Goal: Task Accomplishment & Management: Manage account settings

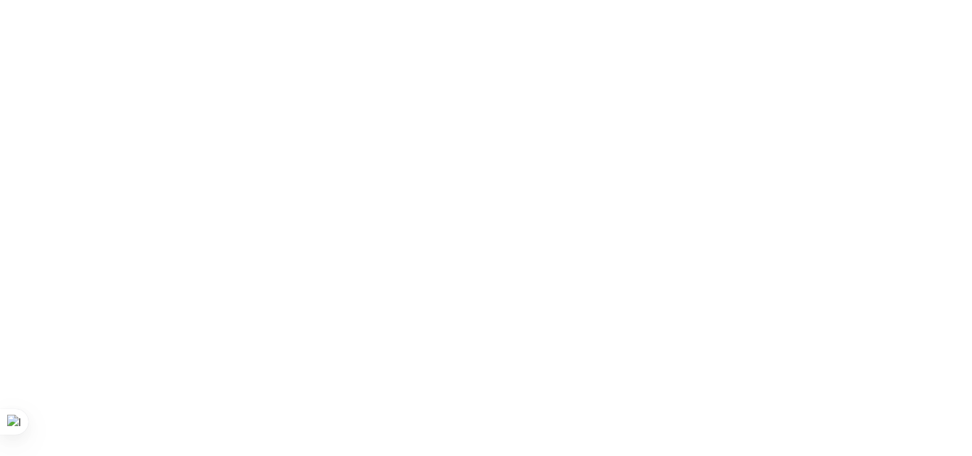
click at [174, 6] on html at bounding box center [486, 3] width 972 height 6
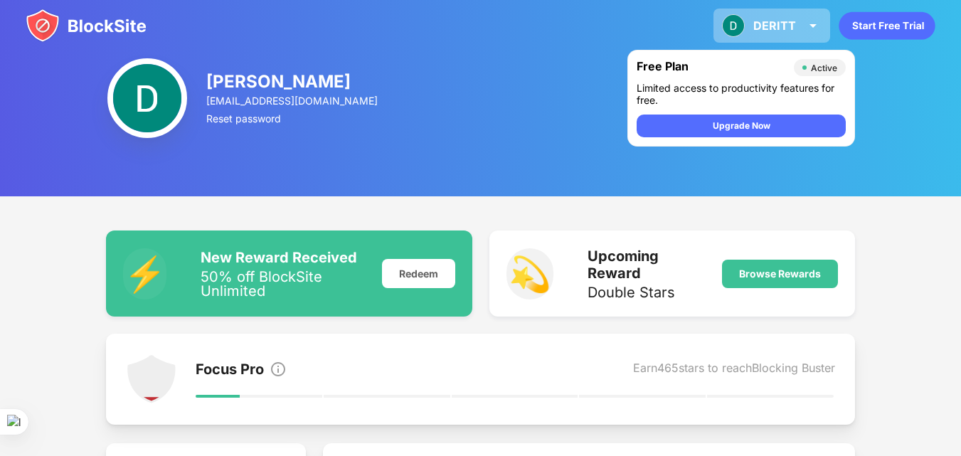
click at [739, 14] on div "DERITT DERITT MATHEW BENNY View Account Insights Premium Rewards Settings Suppo…" at bounding box center [772, 26] width 117 height 34
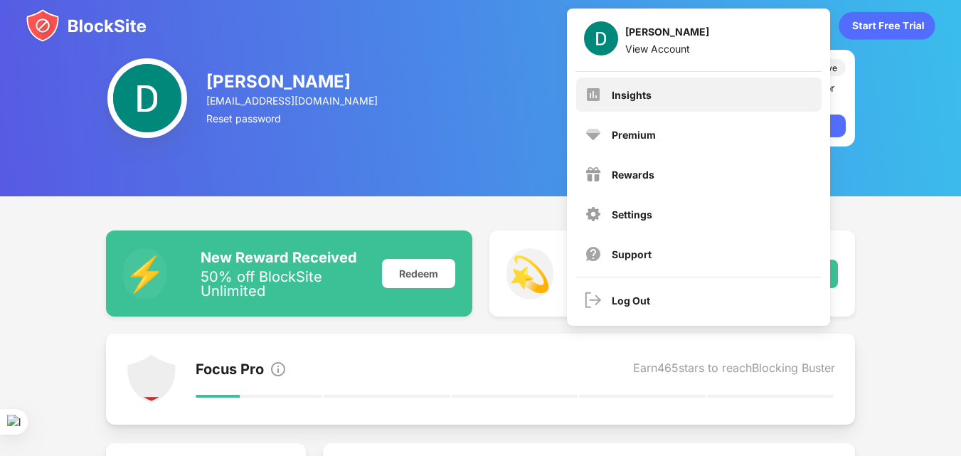
click at [660, 84] on div "Insights" at bounding box center [699, 95] width 246 height 34
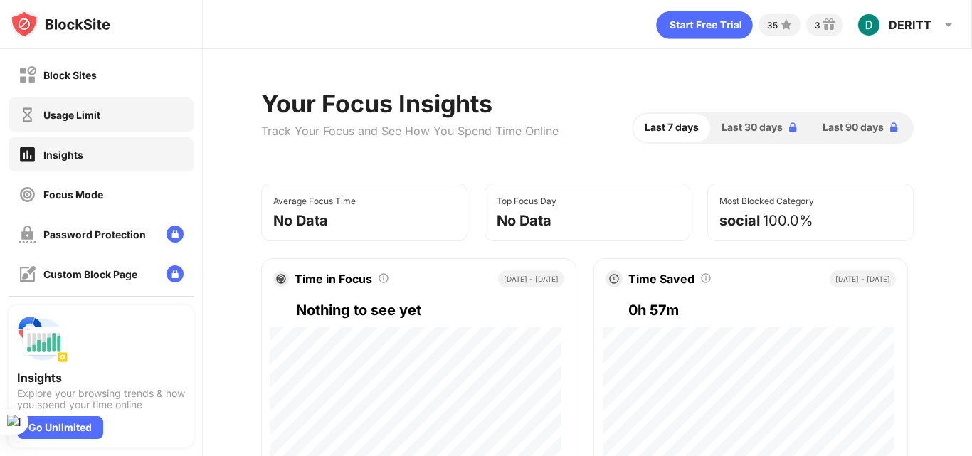
click at [89, 119] on div "Usage Limit" at bounding box center [71, 115] width 57 height 12
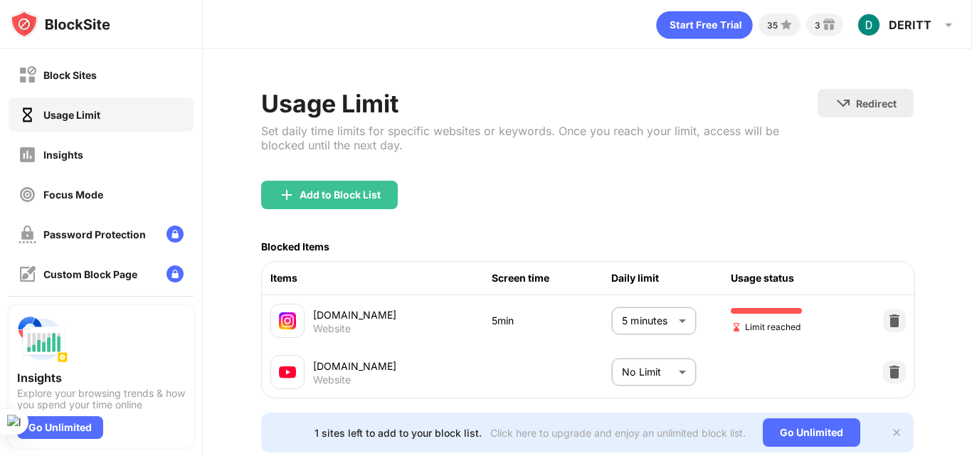
click at [658, 328] on body "Block Sites Usage Limit Insights Focus Mode Password Protection Custom Block Pa…" at bounding box center [486, 228] width 972 height 456
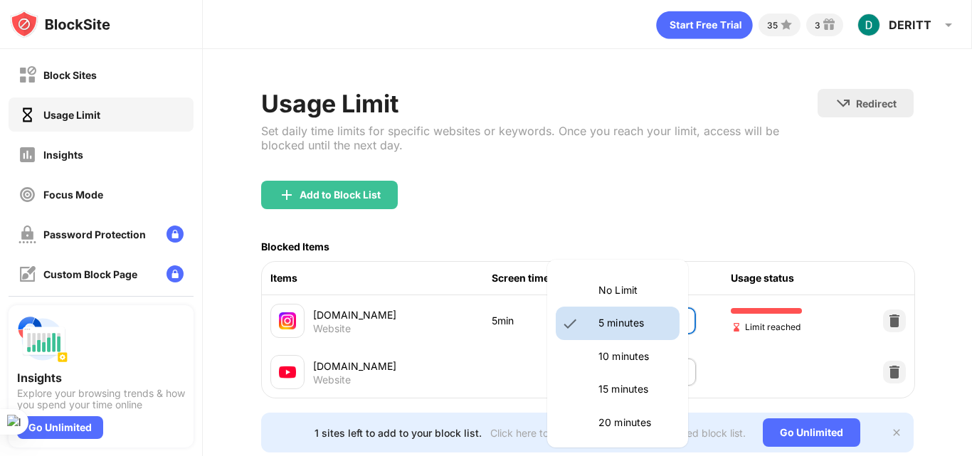
click at [638, 352] on p "10 minutes" at bounding box center [634, 357] width 73 height 16
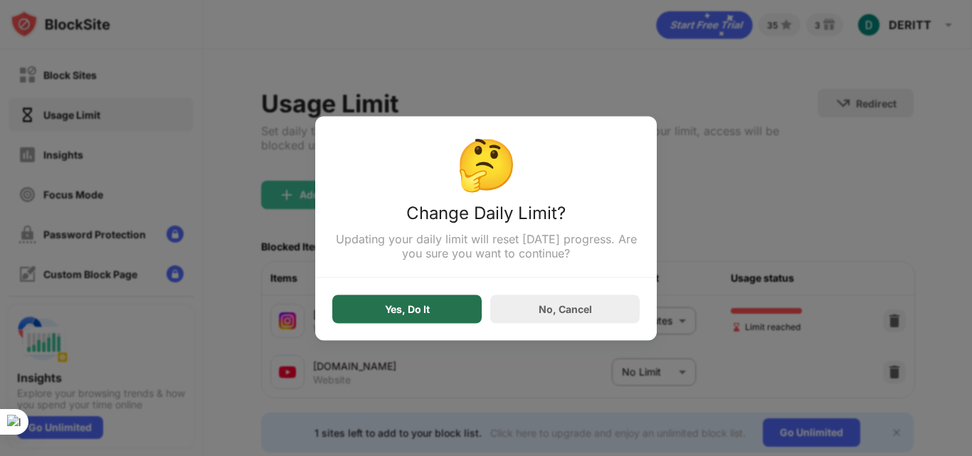
click at [453, 320] on div "Yes, Do It" at bounding box center [406, 309] width 149 height 28
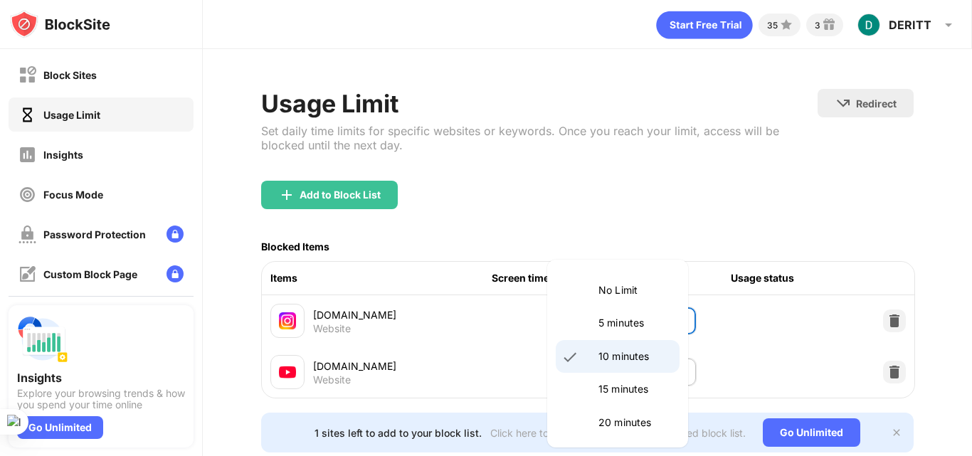
click at [624, 320] on body "Block Sites Usage Limit Insights Focus Mode Password Protection Custom Block Pa…" at bounding box center [486, 228] width 972 height 456
click at [582, 322] on li "5 minutes" at bounding box center [618, 323] width 124 height 33
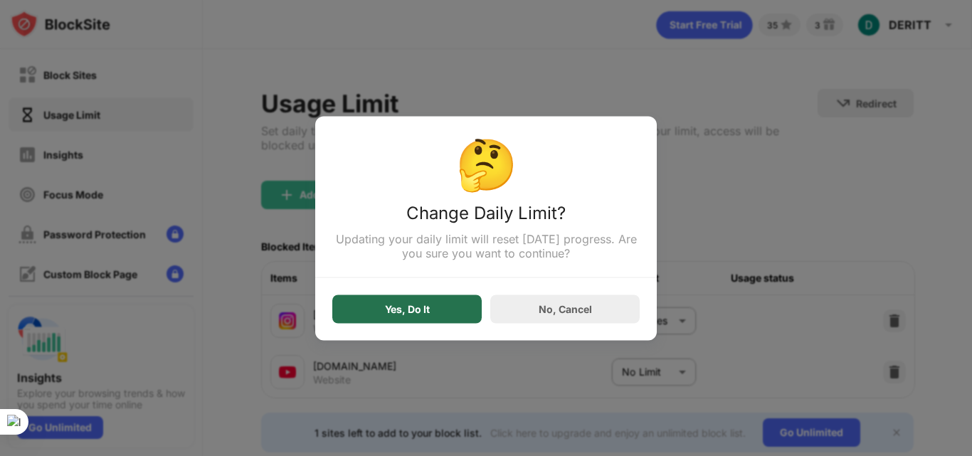
click at [431, 319] on div "Yes, Do It" at bounding box center [406, 309] width 149 height 28
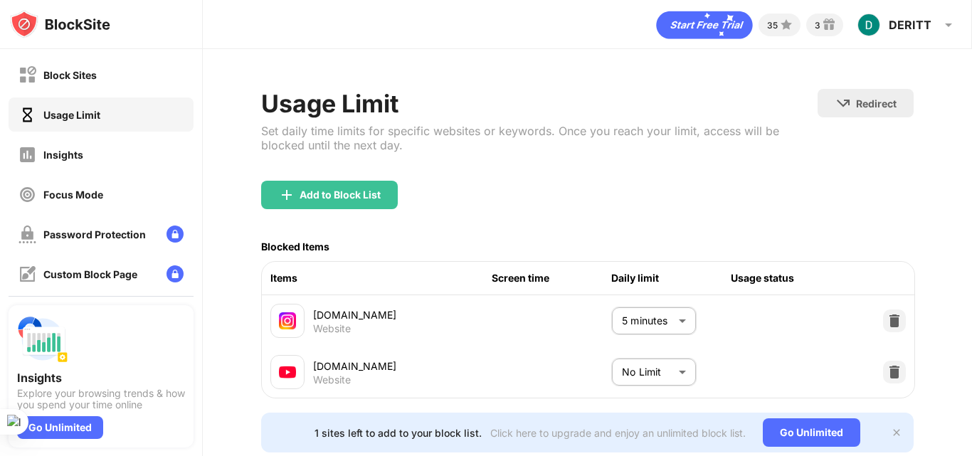
drag, startPoint x: 118, startPoint y: 448, endPoint x: 118, endPoint y: 463, distance: 14.9
click at [118, 455] on html "Block Sites Usage Limit Insights Focus Mode Password Protection Custom Block Pa…" at bounding box center [486, 228] width 972 height 456
click at [635, 337] on body "Block Sites Usage Limit Insights Focus Mode Password Protection Custom Block Pa…" at bounding box center [486, 228] width 972 height 456
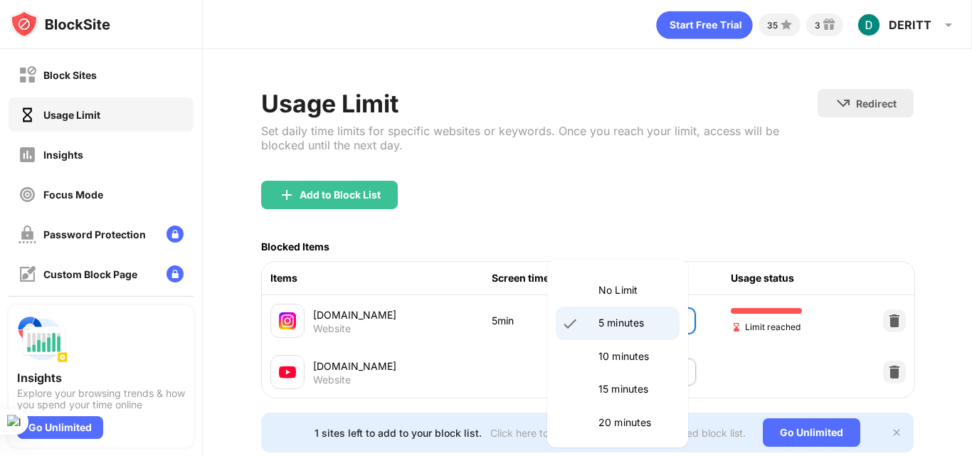
click at [633, 344] on li "10 minutes" at bounding box center [618, 356] width 124 height 33
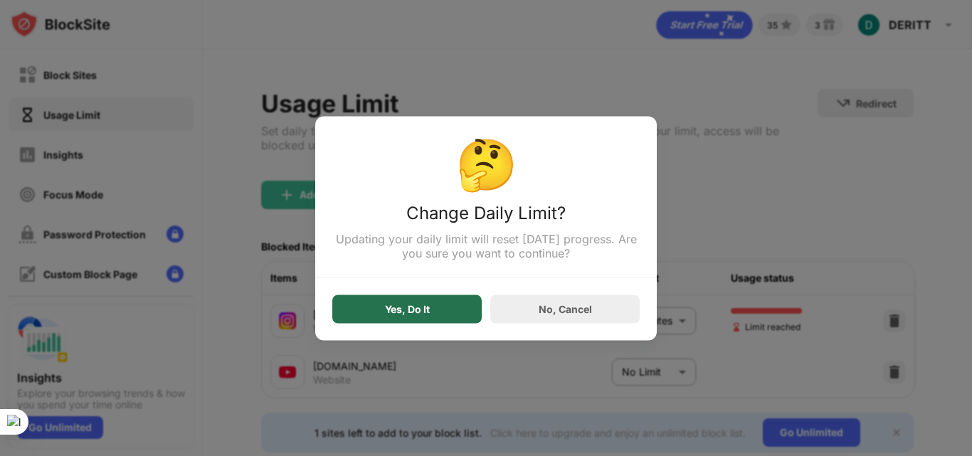
click at [474, 300] on div "Yes, Do It" at bounding box center [406, 309] width 149 height 28
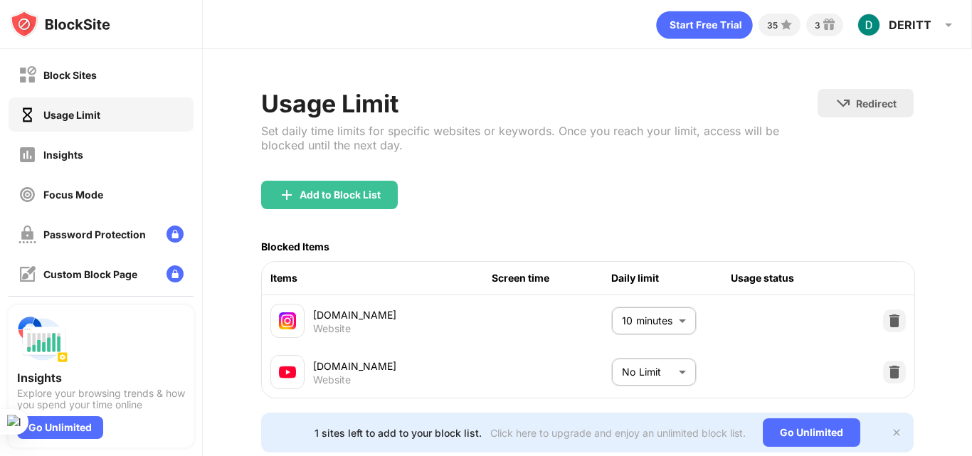
click at [623, 333] on body "Block Sites Usage Limit Insights Focus Mode Password Protection Custom Block Pa…" at bounding box center [486, 228] width 972 height 456
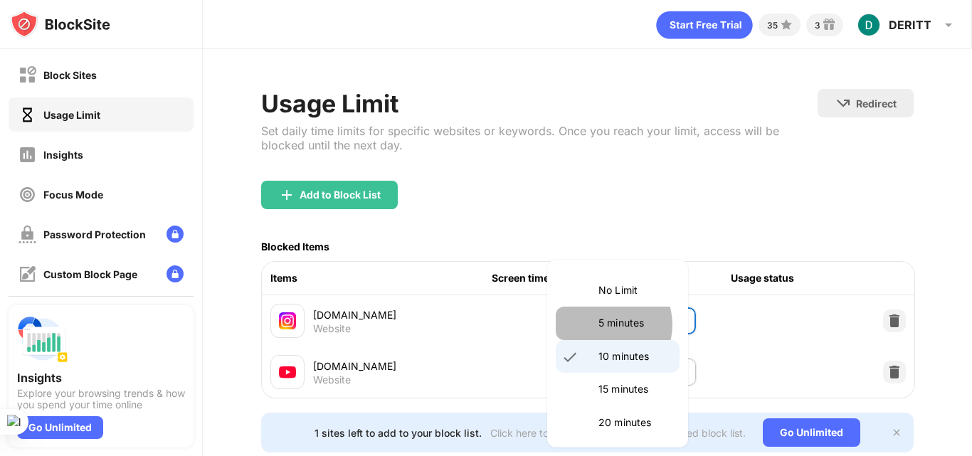
click at [603, 324] on p "5 minutes" at bounding box center [634, 323] width 73 height 16
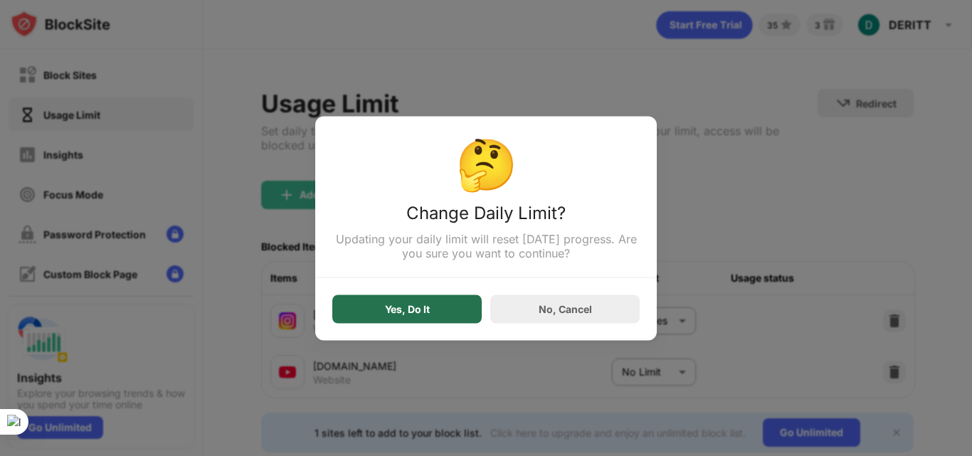
click at [433, 323] on div "Yes, Do It" at bounding box center [406, 309] width 149 height 28
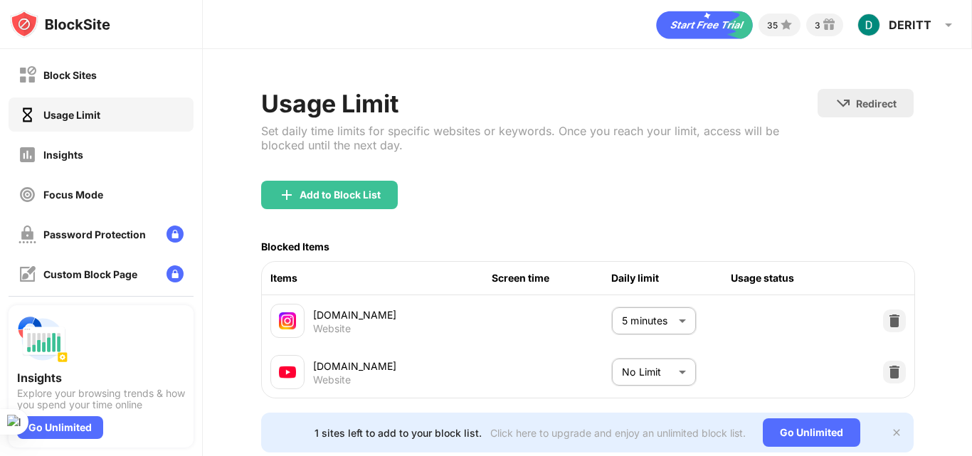
drag, startPoint x: 202, startPoint y: 418, endPoint x: 194, endPoint y: 480, distance: 63.1
click at [194, 455] on html "Block Sites Usage Limit Insights Focus Mode Password Protection Custom Block Pa…" at bounding box center [486, 228] width 972 height 456
drag, startPoint x: 401, startPoint y: 324, endPoint x: 596, endPoint y: 351, distance: 196.9
click at [596, 351] on div "instagram.com Website 5min 5 minutes * ​ Limit reached youtube.com Website No L…" at bounding box center [588, 346] width 653 height 102
click at [650, 332] on body "Block Sites Usage Limit Insights Focus Mode Password Protection Custom Block Pa…" at bounding box center [486, 228] width 972 height 456
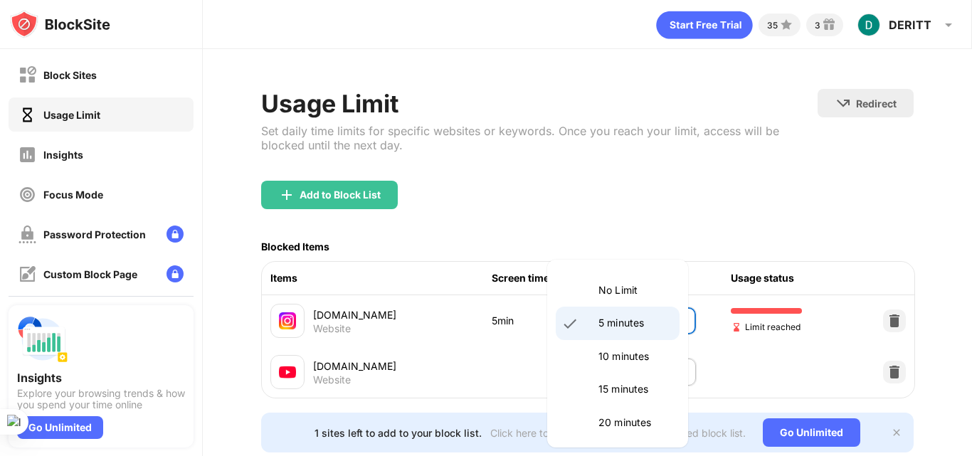
click at [625, 365] on li "10 minutes" at bounding box center [618, 356] width 124 height 33
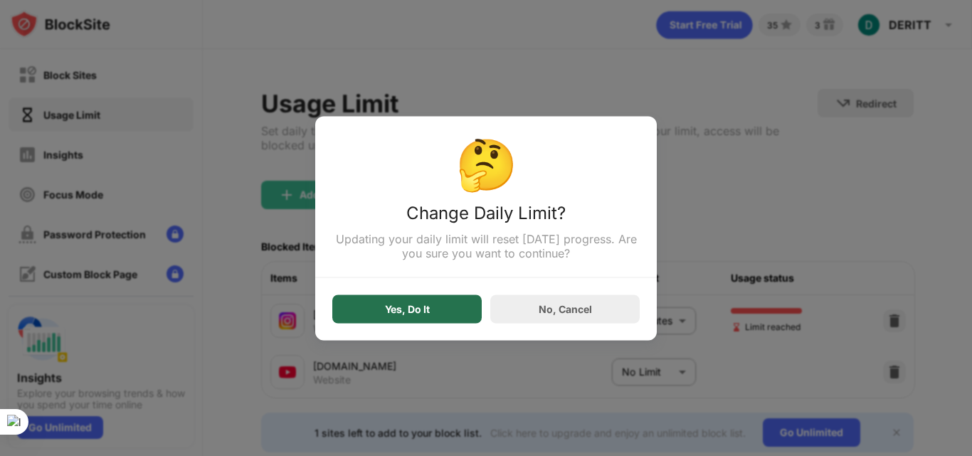
click at [426, 311] on div "Yes, Do It" at bounding box center [407, 308] width 45 height 11
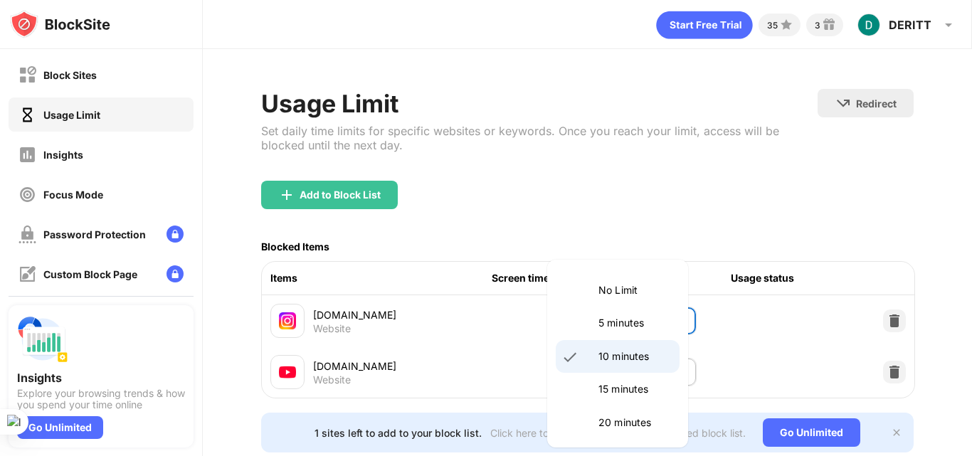
click at [611, 318] on body "Block Sites Usage Limit Insights Focus Mode Password Protection Custom Block Pa…" at bounding box center [486, 228] width 972 height 456
click at [589, 317] on li "5 minutes" at bounding box center [618, 323] width 124 height 33
type input "*"
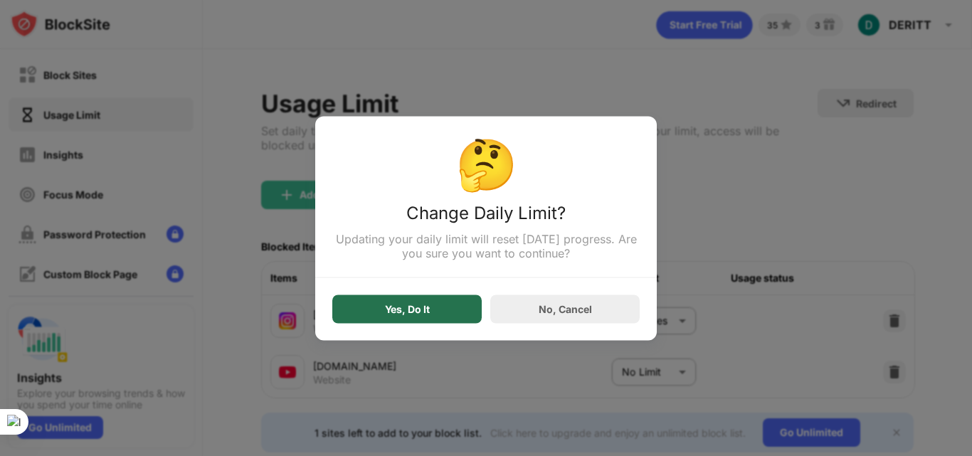
click at [448, 302] on div "Yes, Do It" at bounding box center [406, 309] width 149 height 28
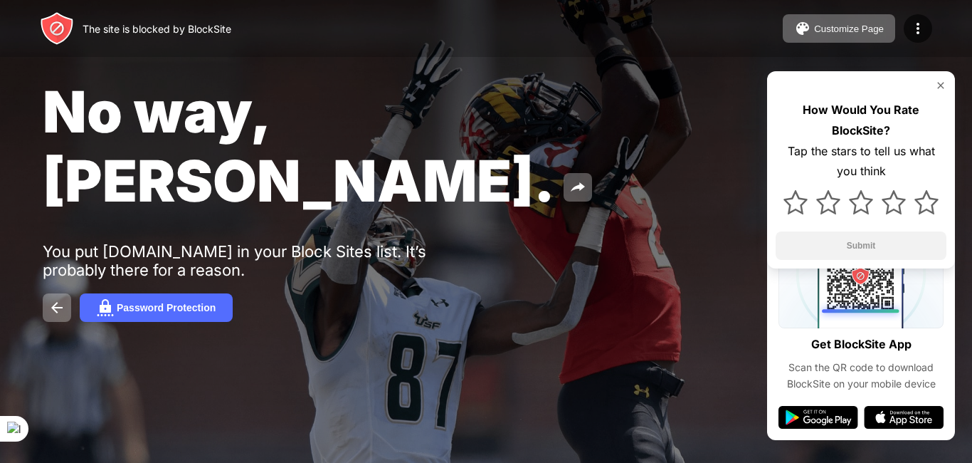
click at [225, 162] on div "No way, [PERSON_NAME]. You put [DOMAIN_NAME] in your Block Sites list. It’s pro…" at bounding box center [486, 199] width 972 height 399
drag, startPoint x: 225, startPoint y: 162, endPoint x: 269, endPoint y: 231, distance: 81.9
click at [269, 231] on div "No way, [PERSON_NAME]. You put [DOMAIN_NAME] in your Block Sites list. It’s pro…" at bounding box center [486, 199] width 972 height 399
click at [805, 18] on button "Customize Page" at bounding box center [839, 28] width 112 height 28
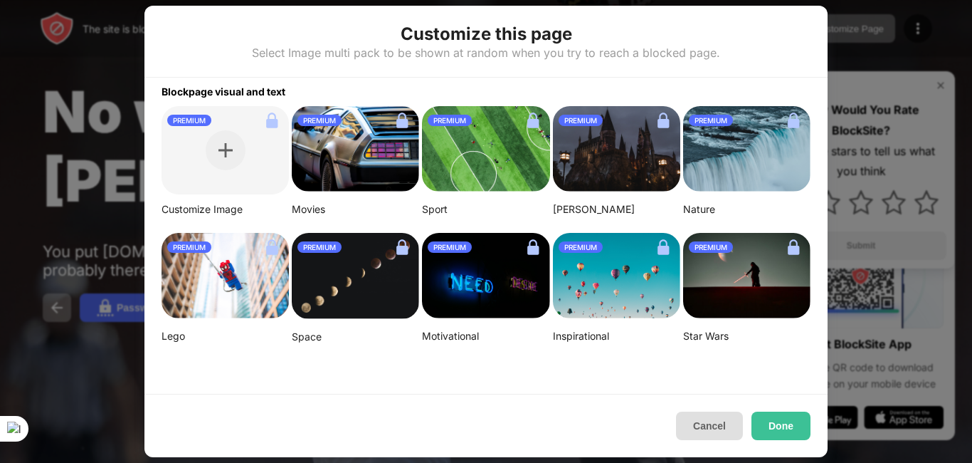
click at [728, 428] on button "Cancel" at bounding box center [709, 425] width 67 height 28
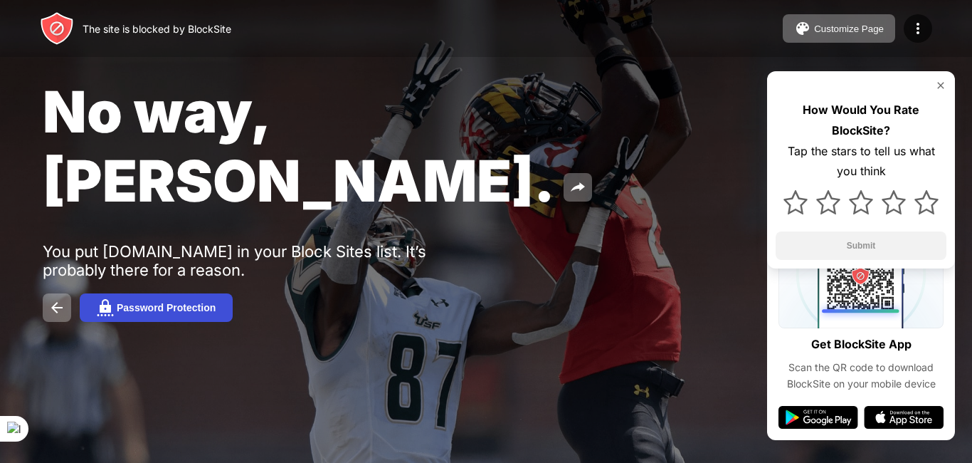
click at [106, 293] on button "Password Protection" at bounding box center [156, 307] width 153 height 28
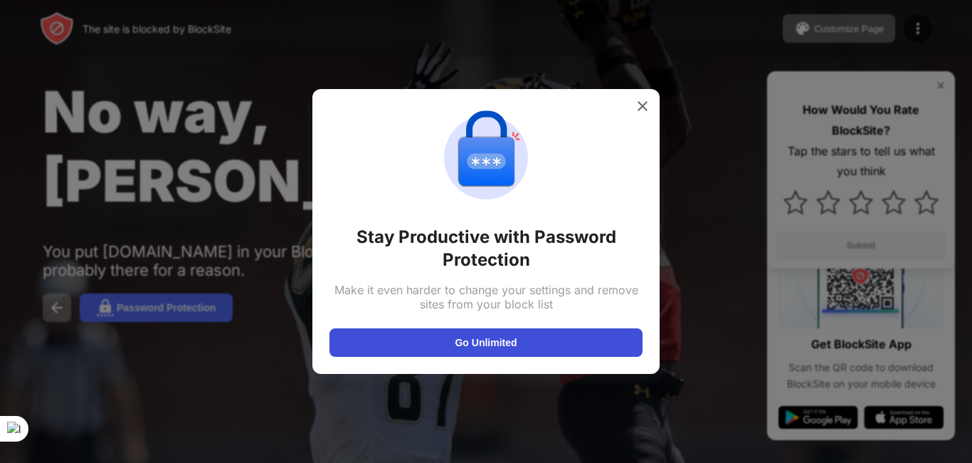
click at [469, 341] on button "Go Unlimited" at bounding box center [485, 342] width 313 height 28
